Goal: Transaction & Acquisition: Subscribe to service/newsletter

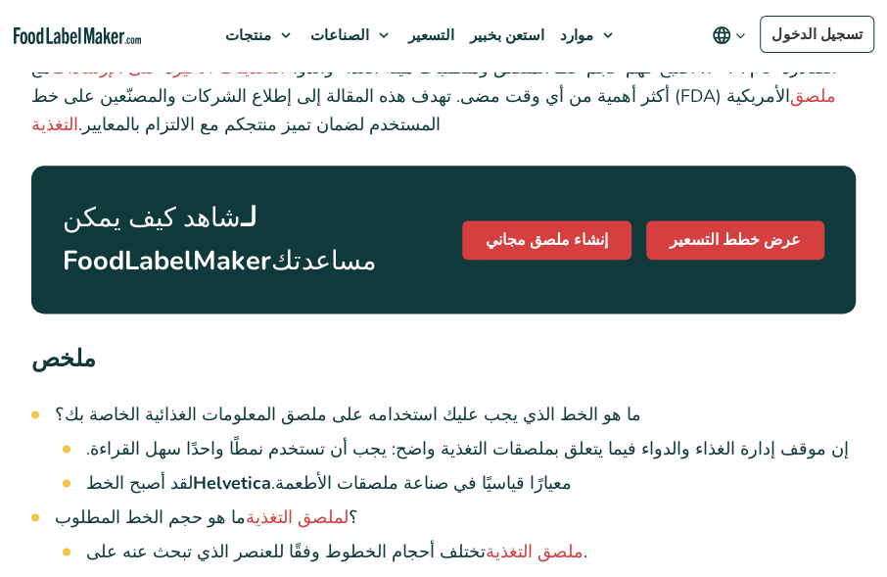
scroll to position [863, 0]
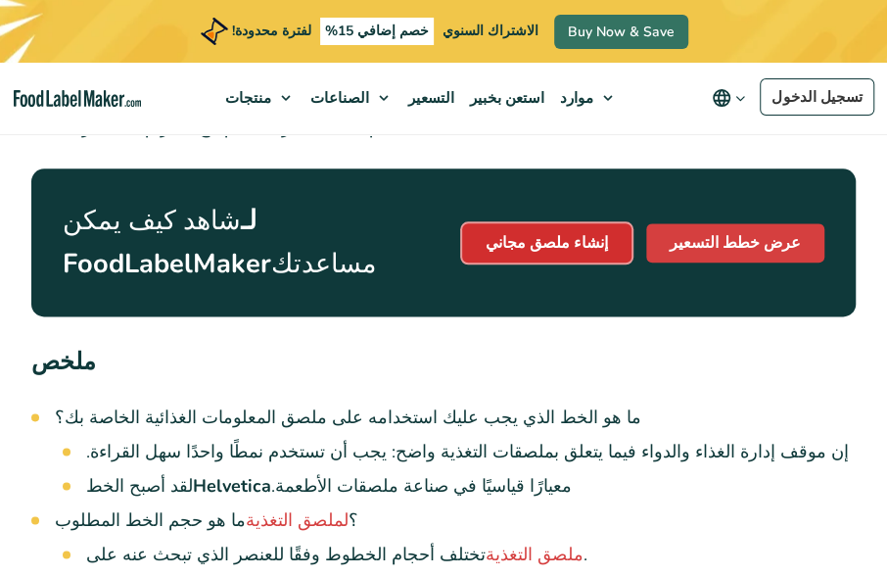
click at [548, 232] on font "إنشاء ملصق مجاني" at bounding box center [547, 243] width 122 height 22
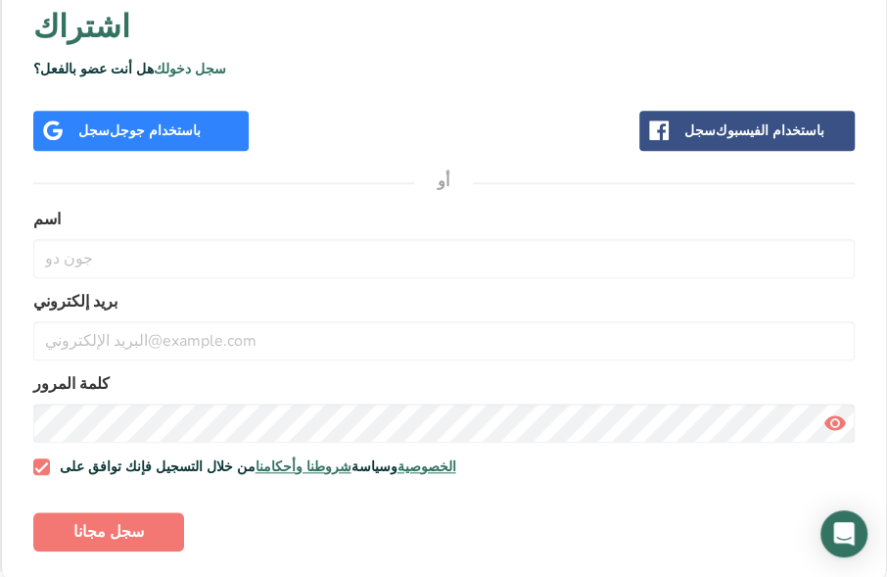
scroll to position [552, 0]
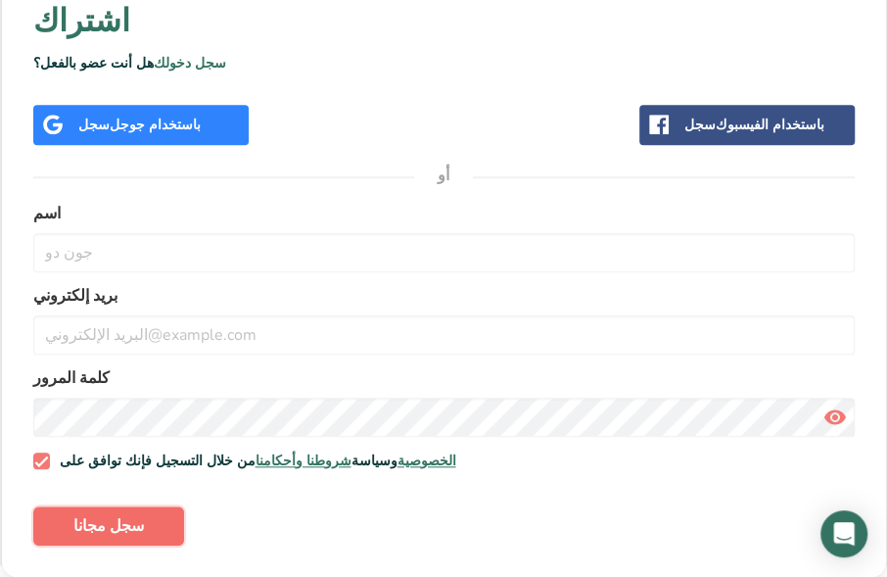
click at [98, 513] on button "سجل مجانا" at bounding box center [108, 525] width 151 height 39
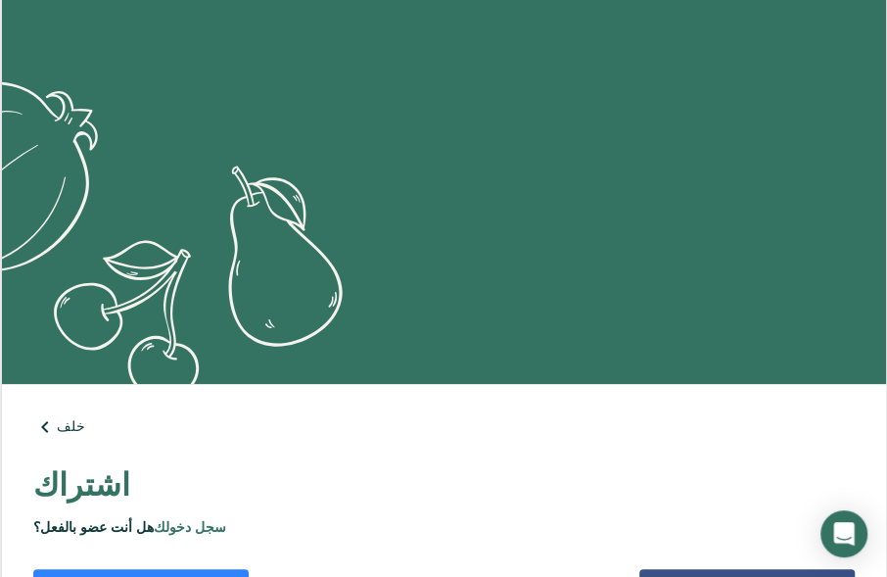
scroll to position [0, 0]
